Goal: Contribute content: Add original content to the website for others to see

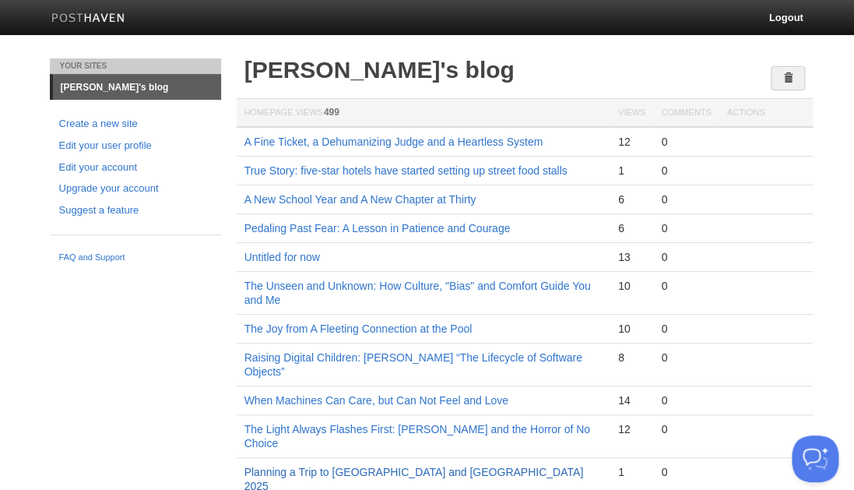
click at [357, 465] on link "Planning a Trip to [GEOGRAPHIC_DATA] and [GEOGRAPHIC_DATA] 2025" at bounding box center [413, 478] width 339 height 26
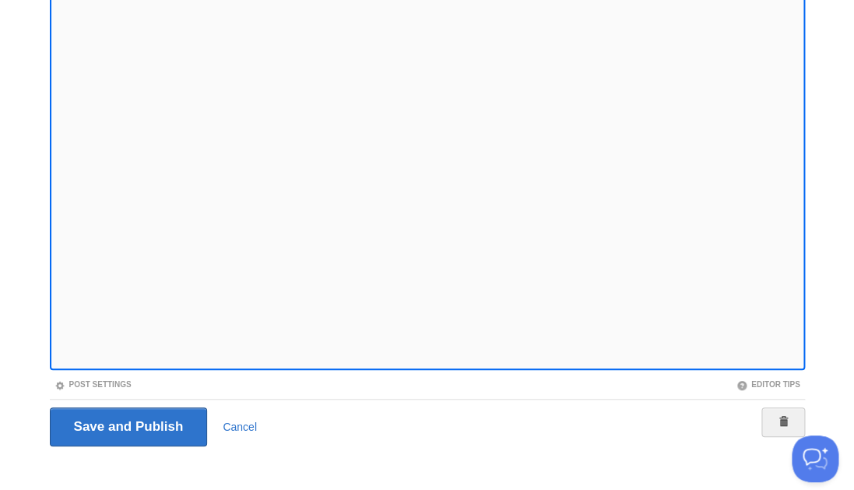
scroll to position [167, 0]
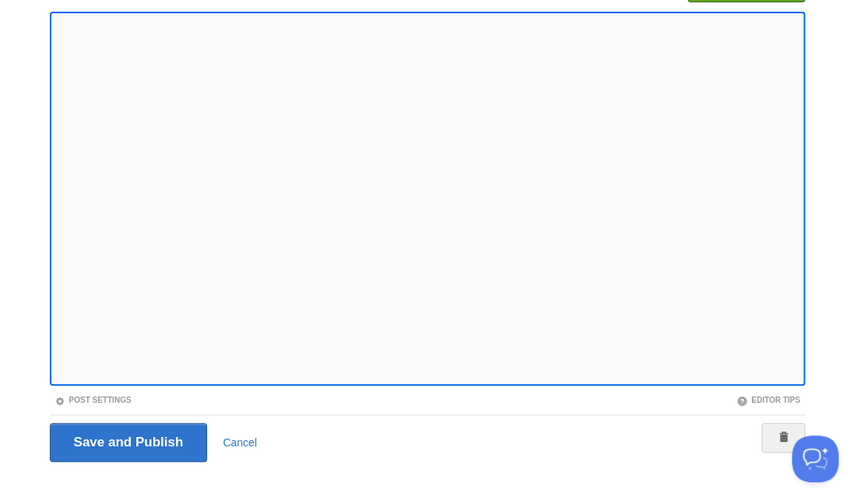
scroll to position [148, 0]
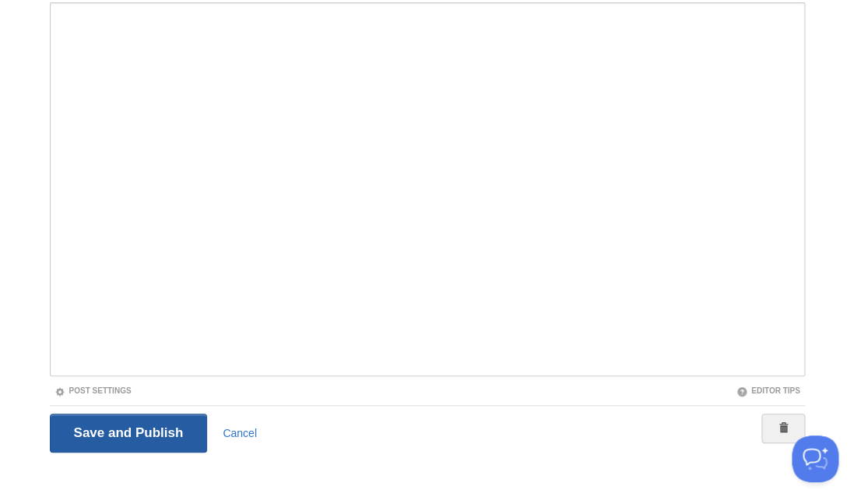
click at [101, 430] on input "Save and Publish" at bounding box center [129, 432] width 158 height 39
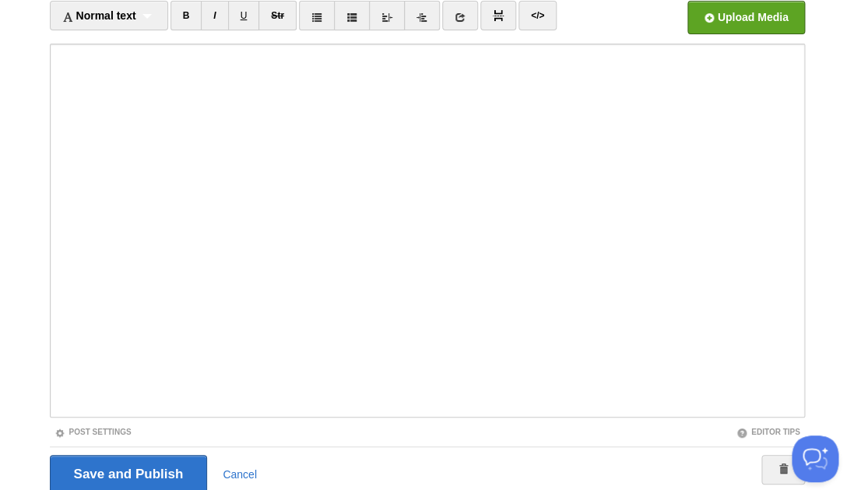
scroll to position [167, 0]
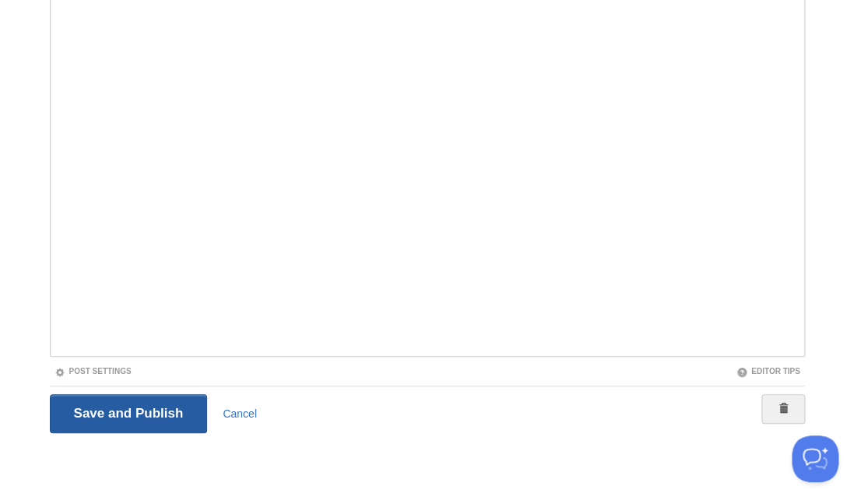
click at [125, 407] on input "Save and Publish" at bounding box center [129, 413] width 158 height 39
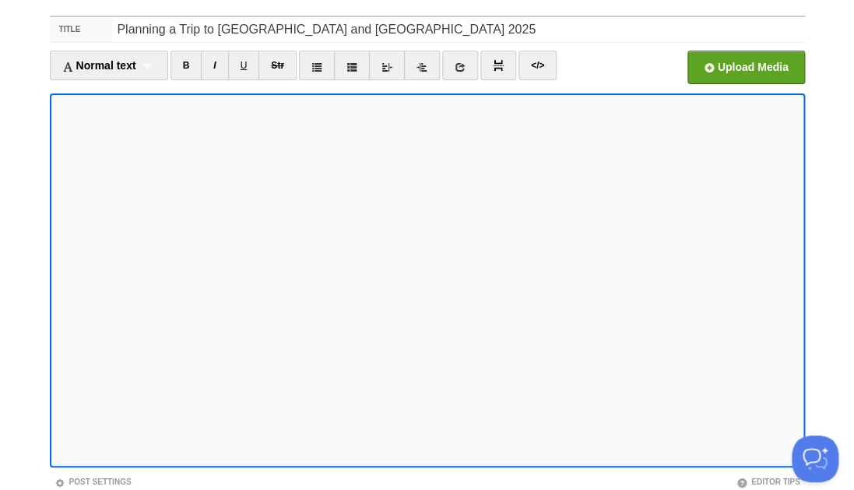
scroll to position [0, 0]
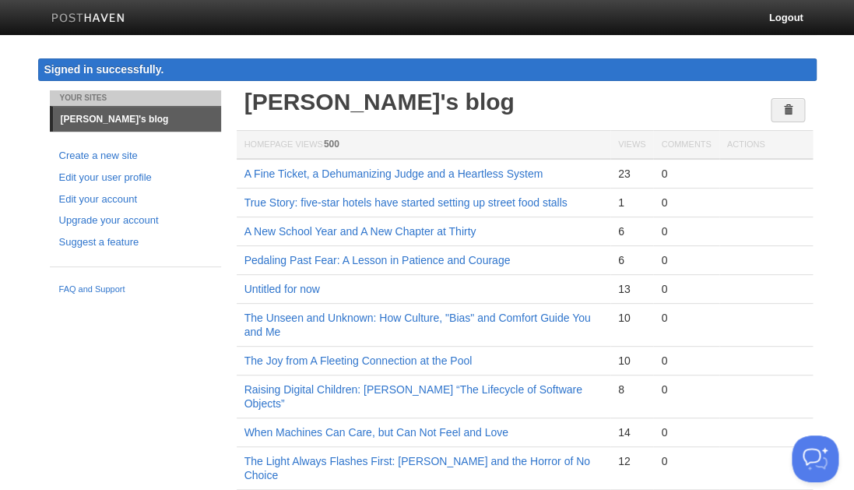
click at [113, 424] on div "Your Sites Yanwen's blog Create a new site Edit your user profile Edit your acc…" at bounding box center [427, 490] width 778 height 800
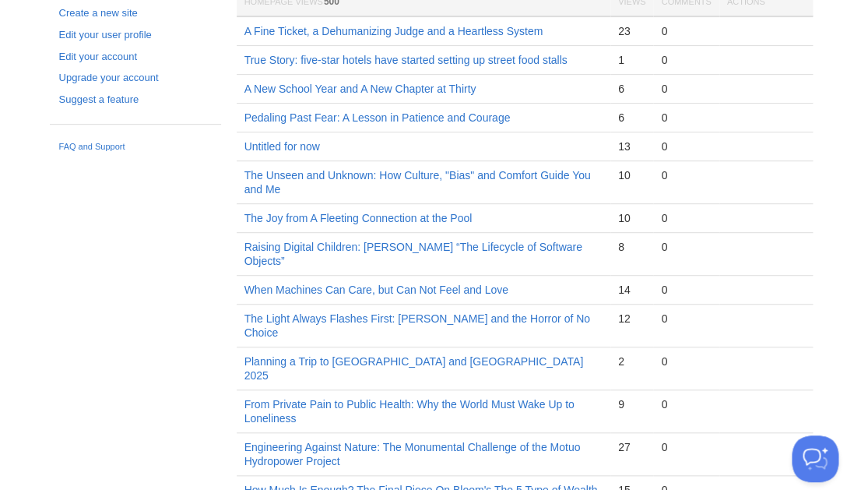
scroll to position [156, 0]
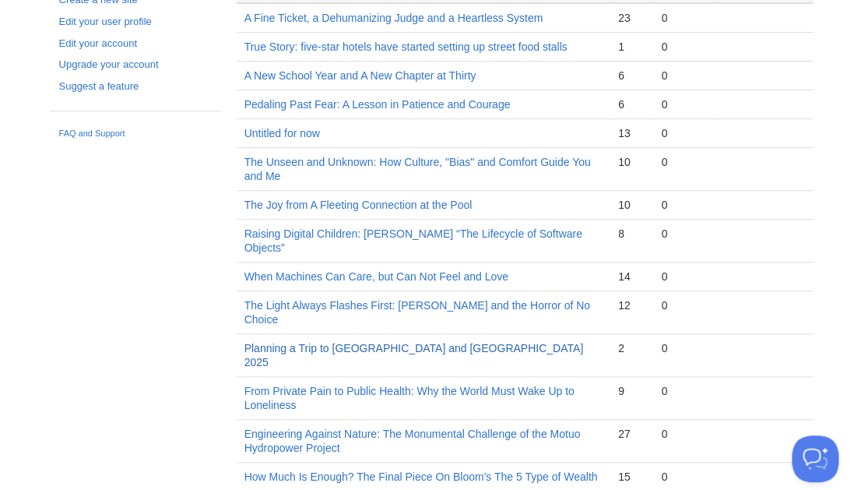
click at [357, 342] on link "Planning a Trip to [GEOGRAPHIC_DATA] and [GEOGRAPHIC_DATA] 2025" at bounding box center [413, 355] width 339 height 26
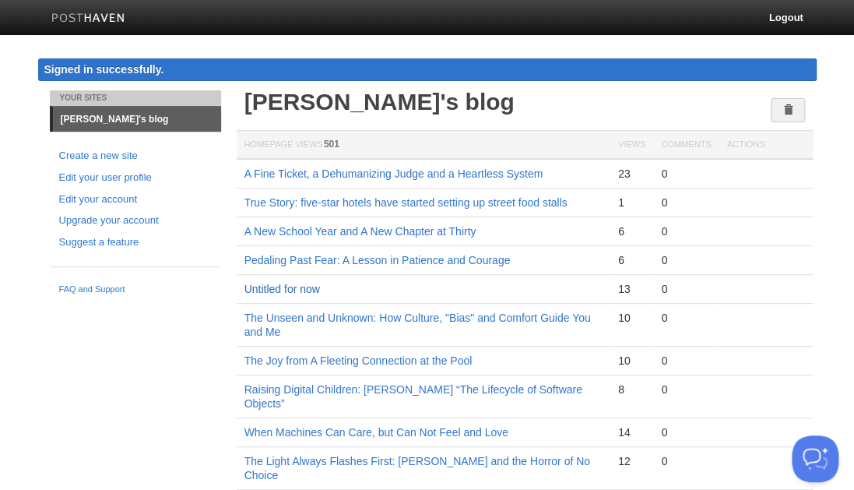
click at [295, 285] on link "Untitled for now" at bounding box center [282, 289] width 76 height 12
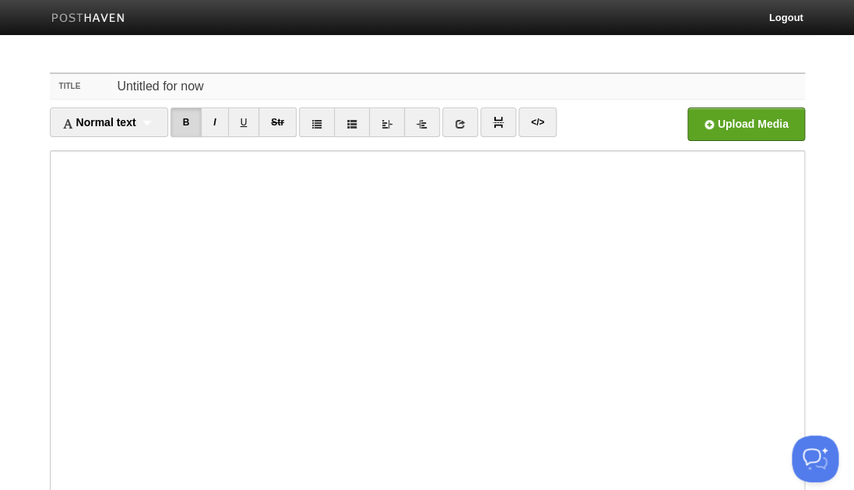
click at [213, 83] on input "Untitled for now" at bounding box center [458, 86] width 692 height 25
type input "U"
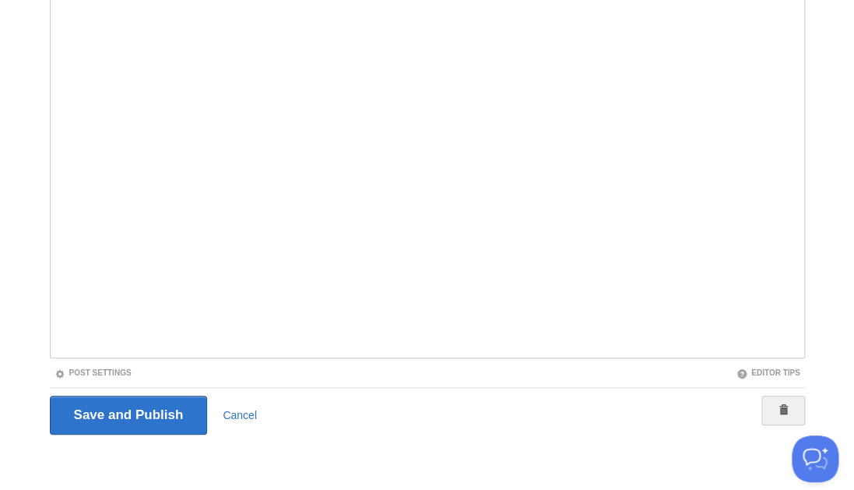
scroll to position [167, 0]
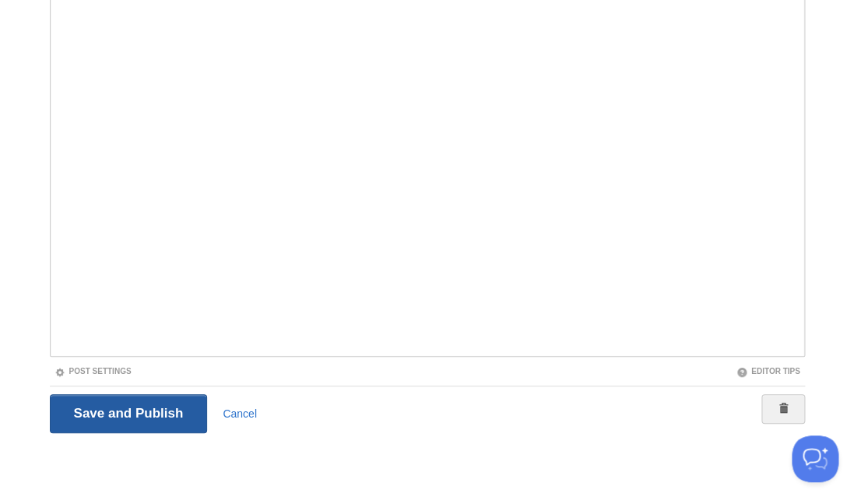
type input "Planning for [GEOGRAPHIC_DATA] and [GEOGRAPHIC_DATA] trip"
click at [114, 409] on input "Save and Publish" at bounding box center [129, 413] width 158 height 39
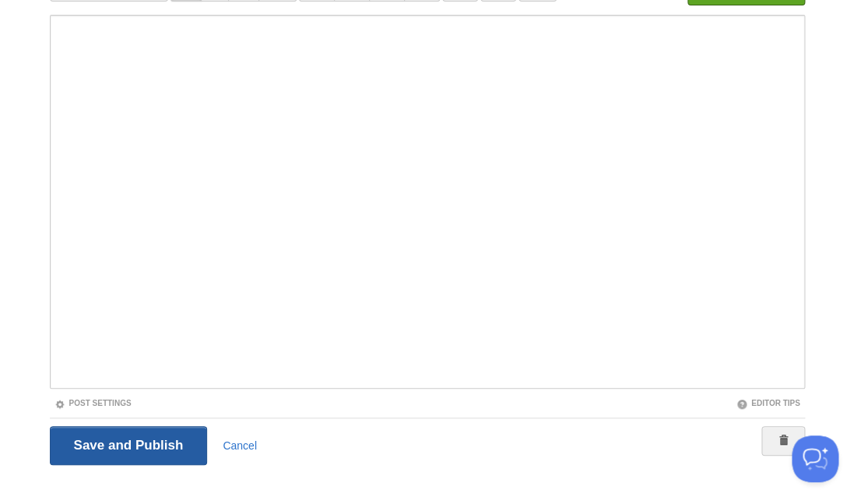
scroll to position [57, 0]
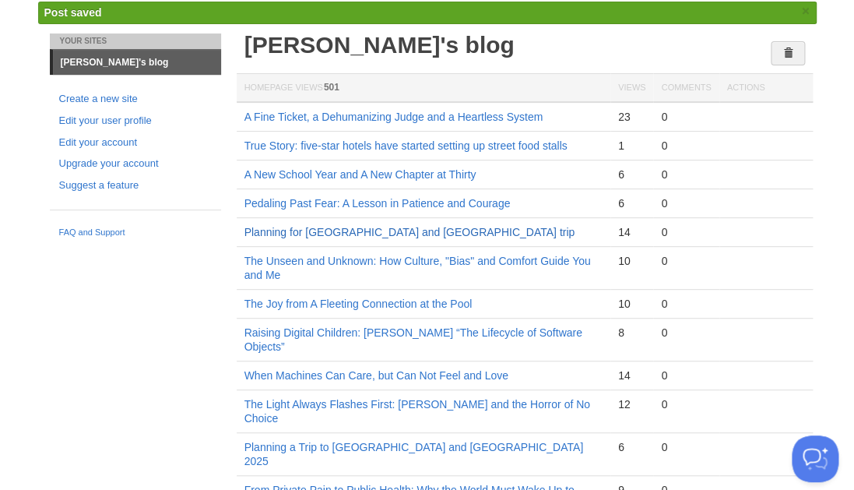
click at [337, 227] on link "Planning for [GEOGRAPHIC_DATA] and [GEOGRAPHIC_DATA] trip" at bounding box center [409, 232] width 331 height 12
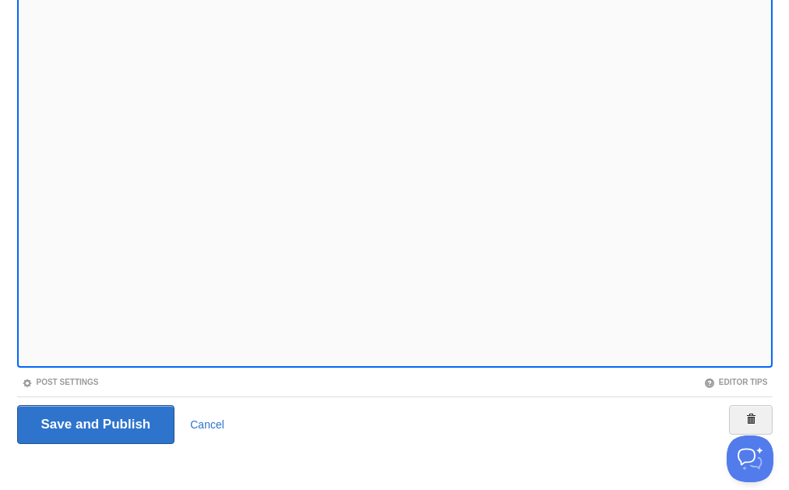
scroll to position [157, 0]
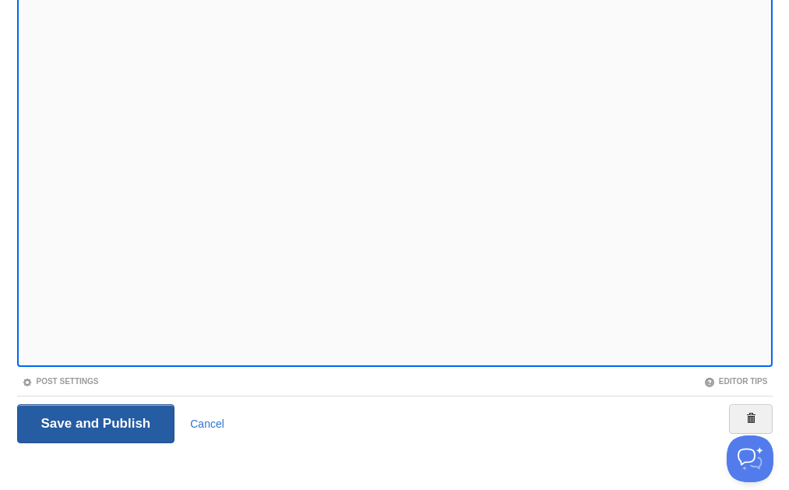
click at [105, 423] on input "Save and Publish" at bounding box center [96, 423] width 158 height 39
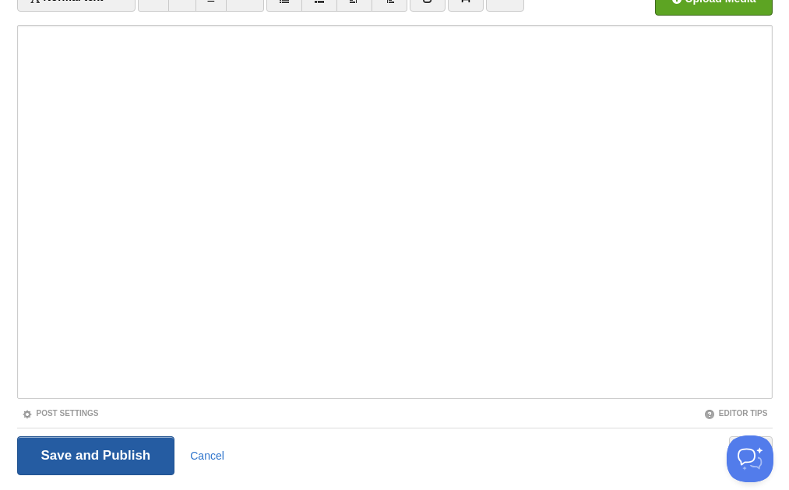
scroll to position [57, 0]
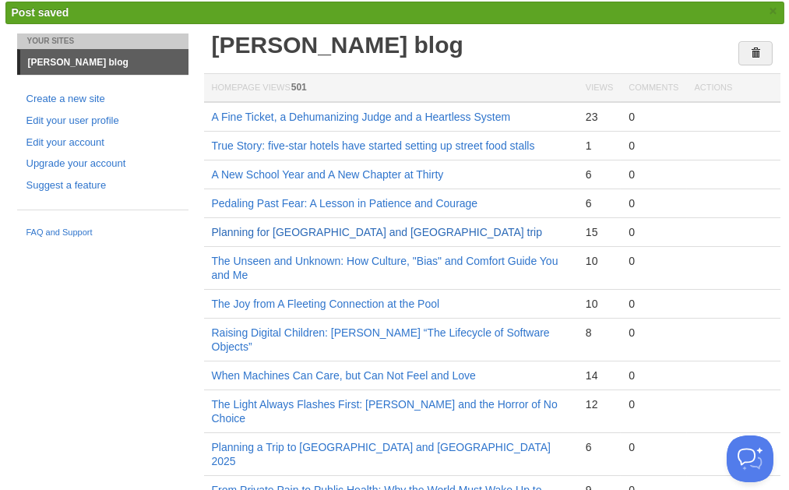
click at [302, 227] on link "Planning for [GEOGRAPHIC_DATA] and [GEOGRAPHIC_DATA] trip" at bounding box center [377, 232] width 331 height 12
